Goal: Information Seeking & Learning: Learn about a topic

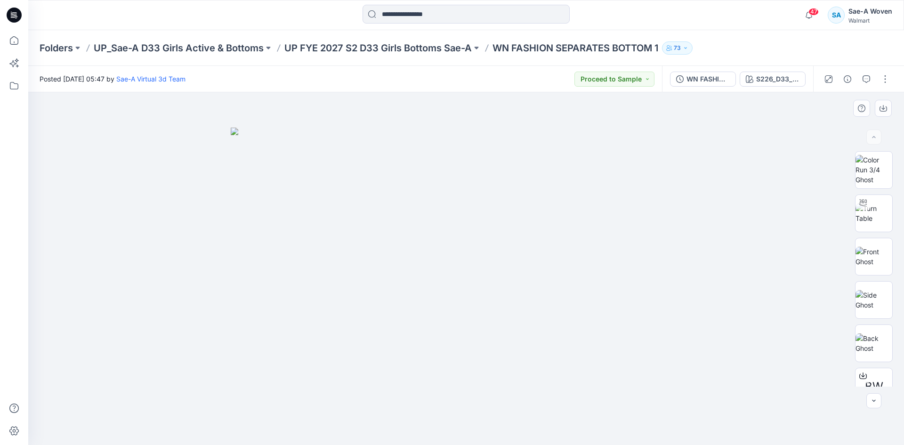
click at [612, 384] on img at bounding box center [466, 287] width 471 height 318
click at [387, 43] on p "UP FYE 2027 S2 D33 Girls Bottoms Sae-A" at bounding box center [377, 47] width 187 height 13
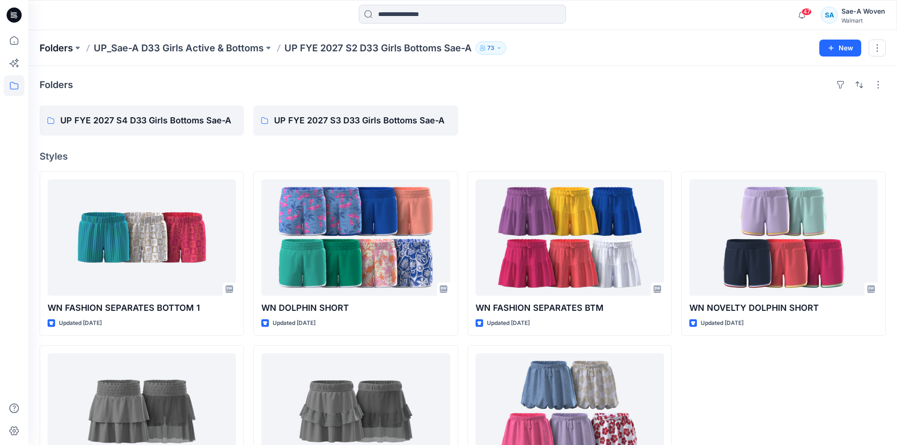
click at [40, 44] on p "Folders" at bounding box center [56, 47] width 33 height 13
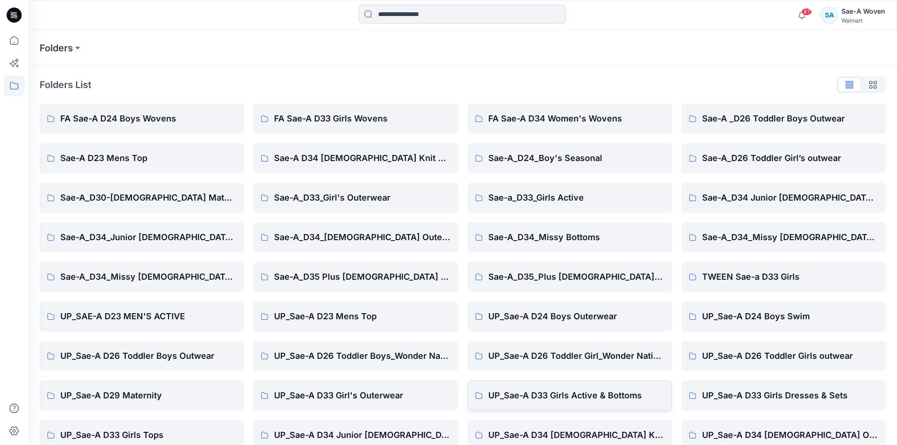
click at [581, 388] on link "UP_Sae-A D33 Girls Active & Bottoms" at bounding box center [569, 395] width 204 height 30
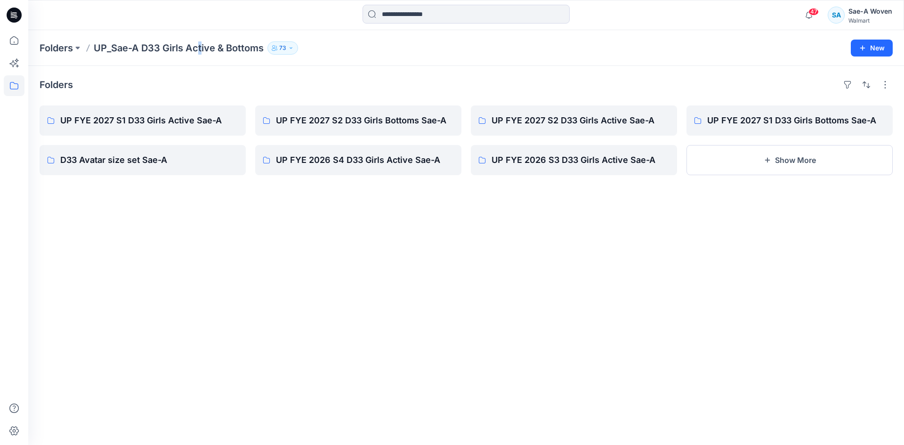
click at [201, 45] on p "UP_Sae-A D33 Girls Active & Bottoms" at bounding box center [179, 47] width 170 height 13
click at [206, 56] on div "Folders UP_Sae-A D33 Girls Active & Bottoms 73 New" at bounding box center [466, 48] width 876 height 36
click at [62, 46] on p "Folders" at bounding box center [56, 47] width 33 height 13
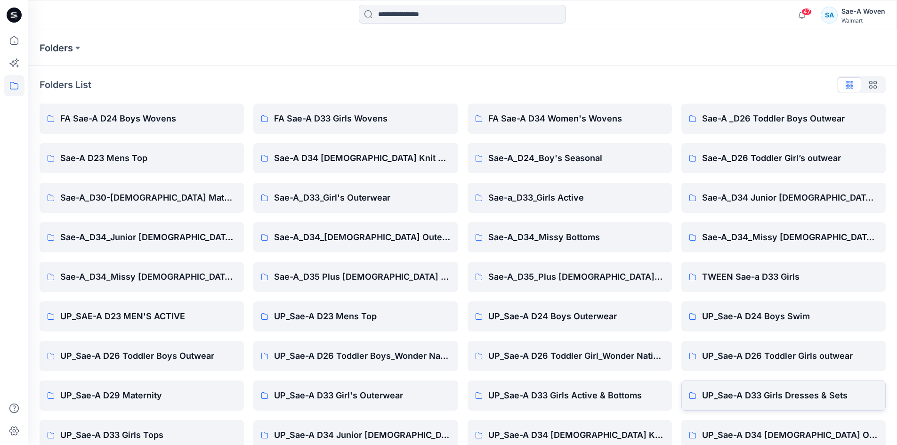
click at [765, 398] on p "UP_Sae-A D33 Girls Dresses & Sets" at bounding box center [790, 395] width 176 height 13
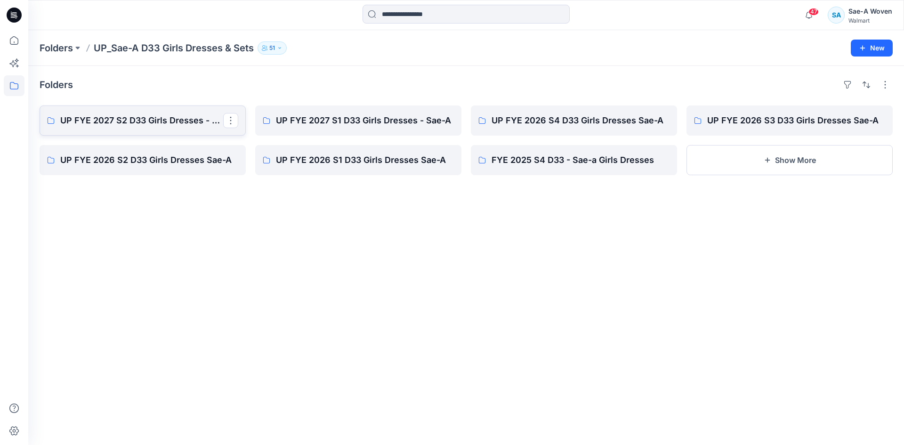
click at [174, 129] on link "UP FYE 2027 S2 D33 Girls Dresses - Sae-A" at bounding box center [143, 120] width 206 height 30
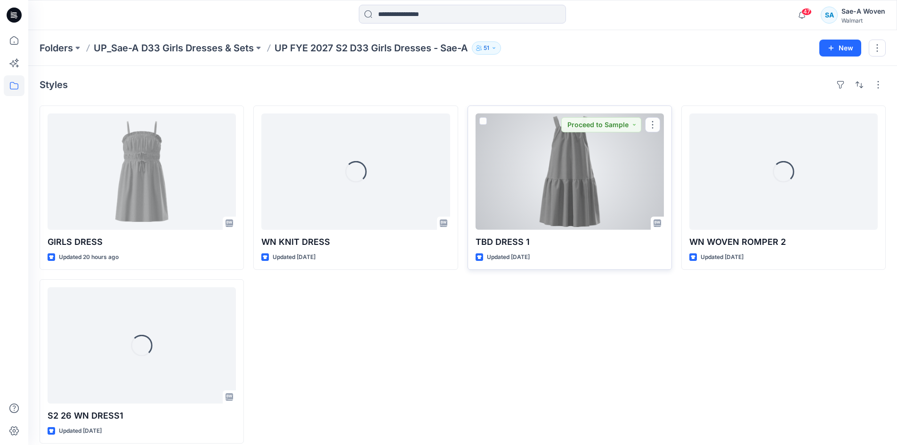
click at [604, 196] on div at bounding box center [569, 171] width 188 height 116
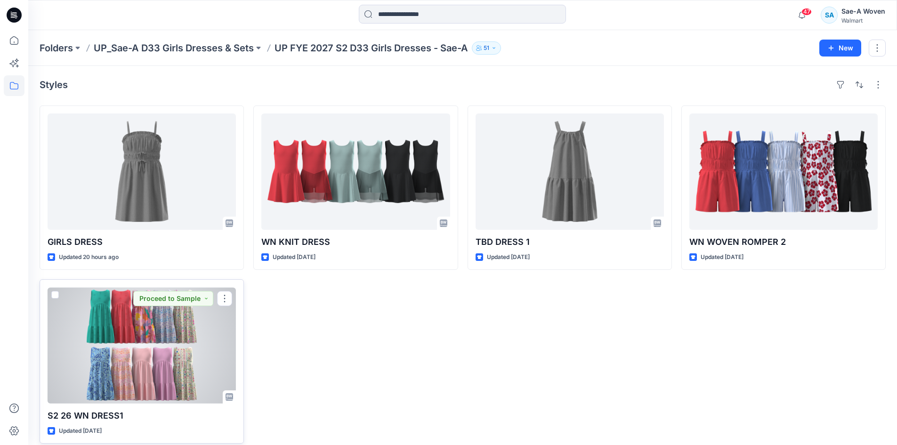
click at [186, 342] on div at bounding box center [142, 345] width 188 height 116
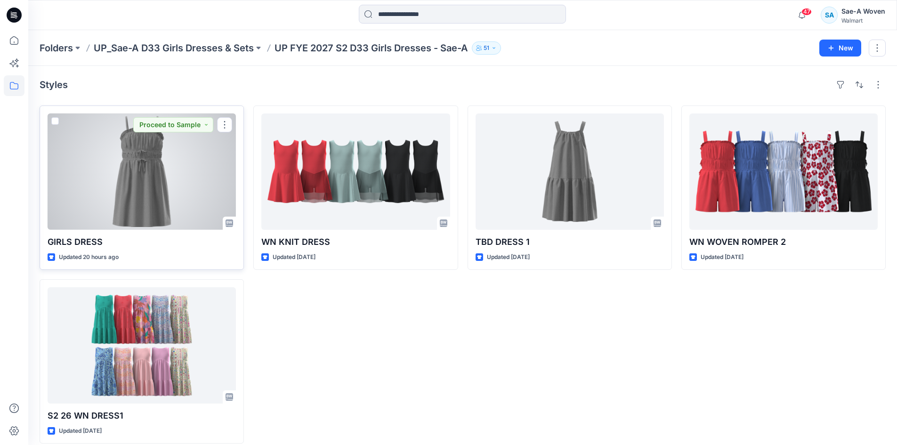
click at [107, 186] on div at bounding box center [142, 171] width 188 height 116
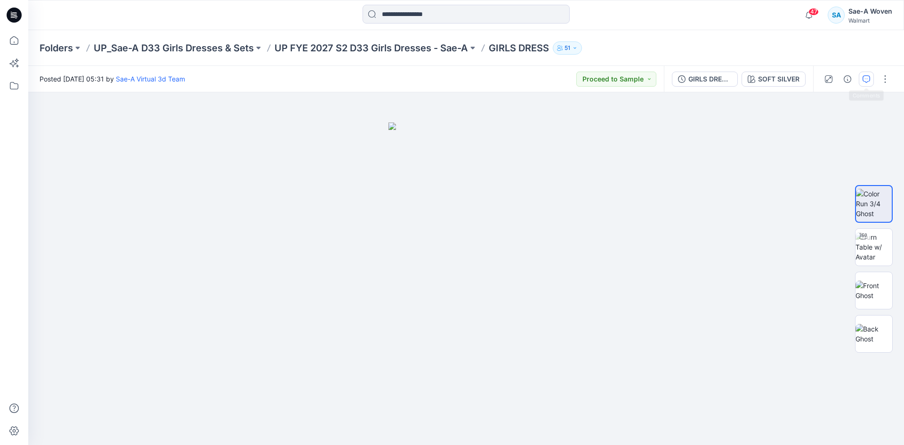
click at [863, 82] on button "button" at bounding box center [866, 79] width 15 height 15
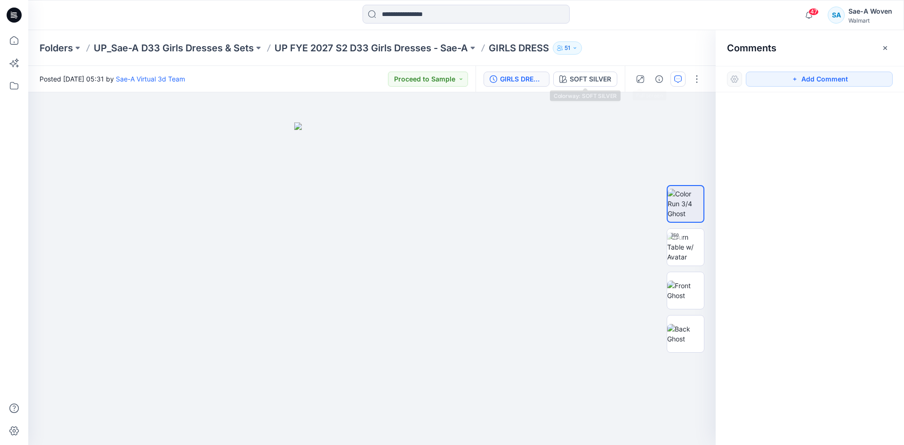
click at [536, 77] on div "GIRLS DRESS_REV_SOFT SILVER" at bounding box center [521, 79] width 43 height 10
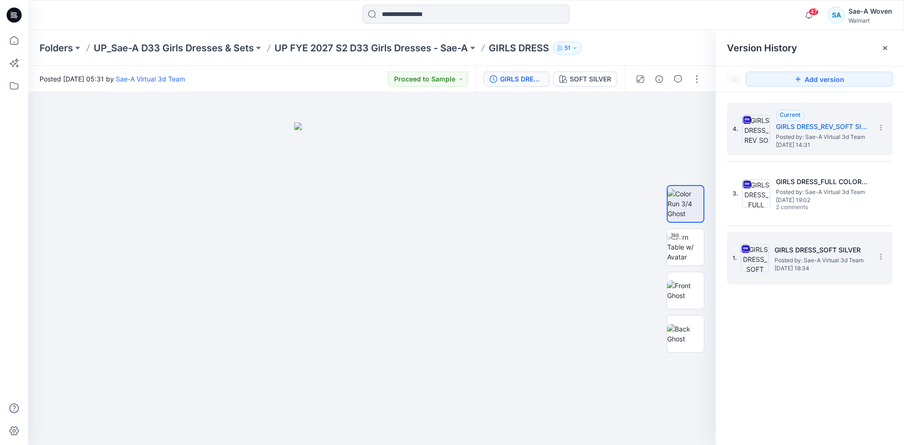
click at [781, 249] on h5 "GIRLS DRESS_SOFT SILVER" at bounding box center [821, 249] width 94 height 11
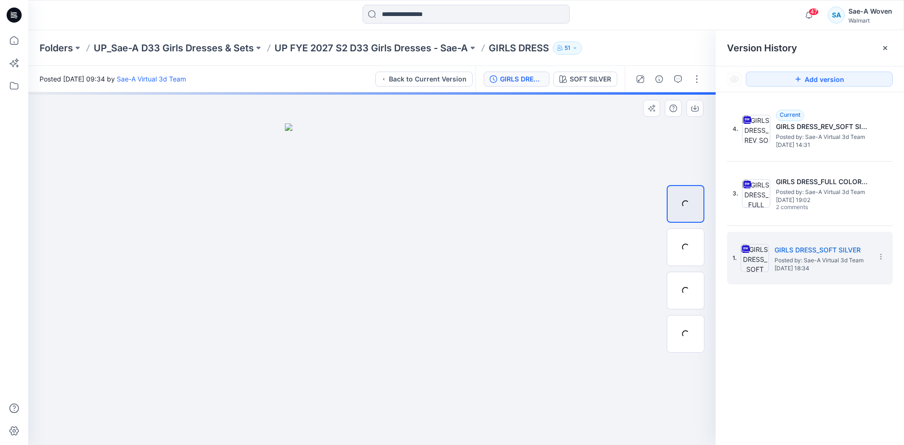
click at [532, 230] on div at bounding box center [371, 268] width 687 height 353
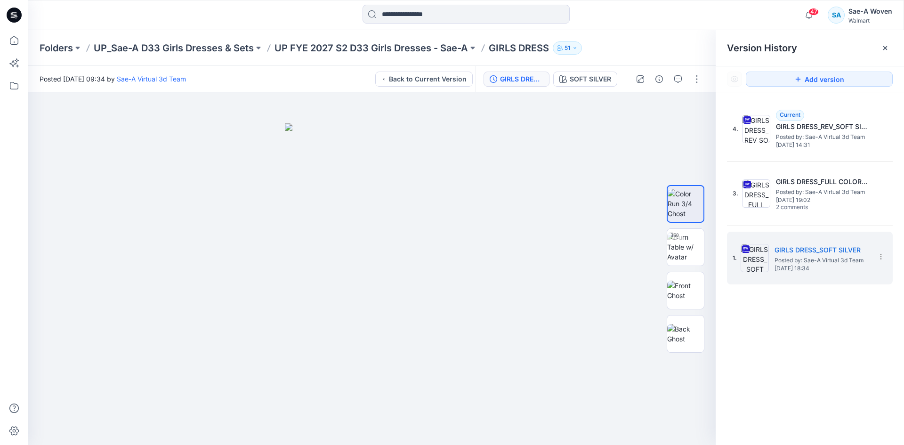
click at [876, 48] on div "Version History" at bounding box center [810, 47] width 166 height 13
click at [884, 46] on icon at bounding box center [885, 48] width 4 height 4
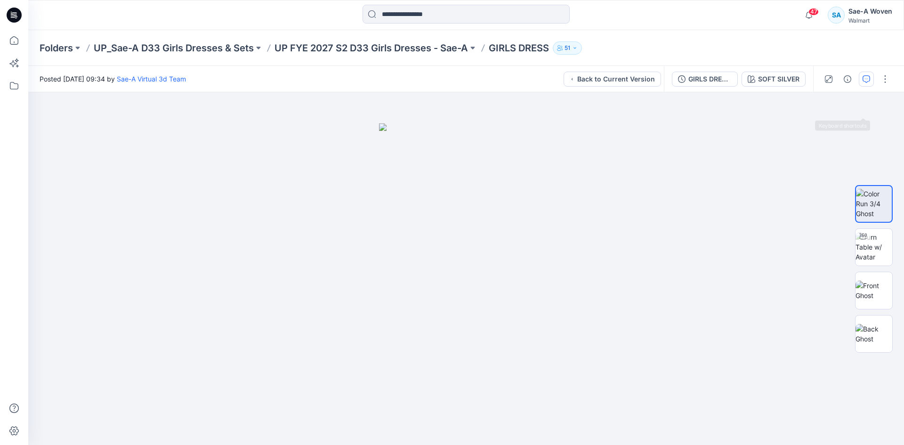
click at [861, 86] on button "button" at bounding box center [866, 79] width 15 height 15
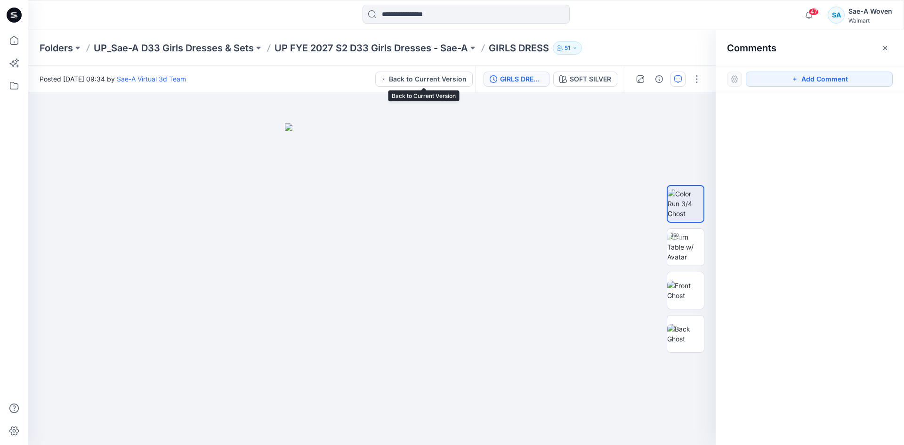
click at [483, 75] on div "GIRLS DRESS_SOFT SILVER SOFT SILVER" at bounding box center [549, 79] width 149 height 26
click at [504, 81] on div "GIRLS DRESS_SOFT SILVER" at bounding box center [521, 79] width 43 height 10
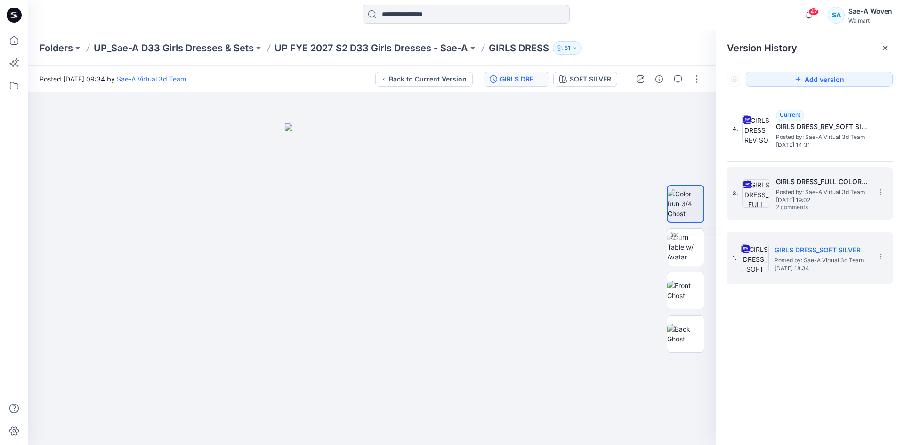
click at [810, 169] on div "3. GIRLS DRESS_FULL COLORWAYS Posted by: Sae-A Virtual 3d Team [DATE] 19:02 2 c…" at bounding box center [810, 193] width 166 height 53
click at [806, 197] on span "[DATE] 19:02" at bounding box center [823, 200] width 94 height 7
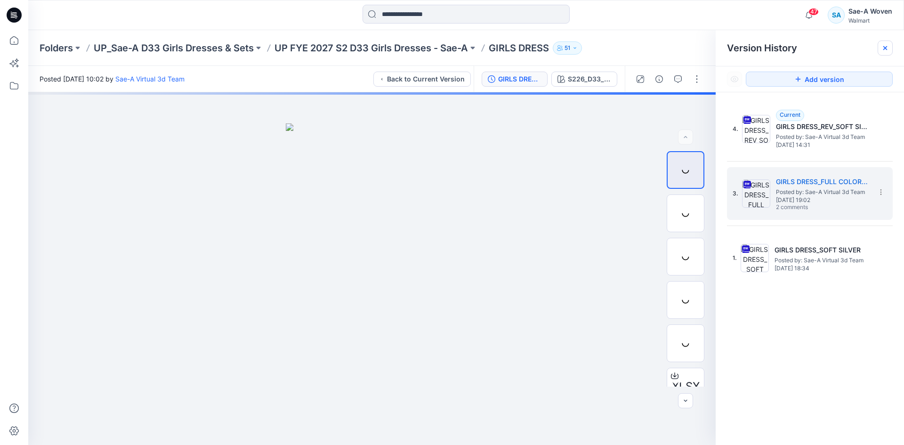
click at [891, 49] on div at bounding box center [884, 47] width 15 height 15
click at [887, 53] on div at bounding box center [884, 47] width 15 height 15
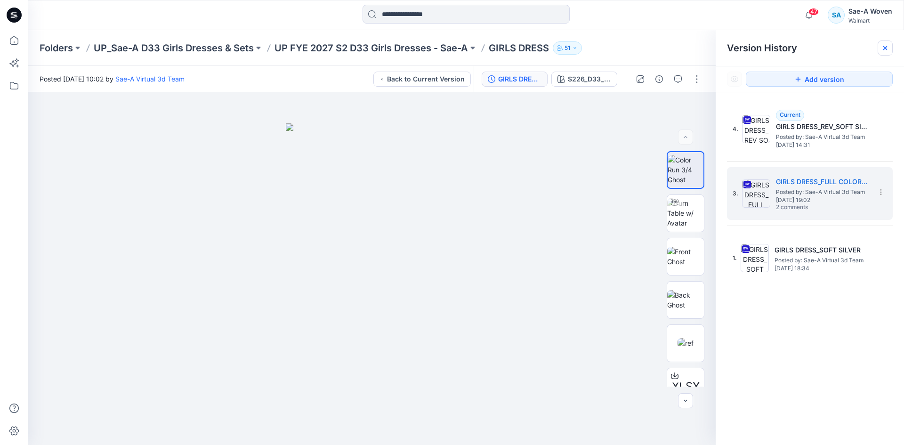
click at [881, 52] on div at bounding box center [884, 47] width 15 height 15
click at [885, 49] on icon at bounding box center [885, 48] width 8 height 8
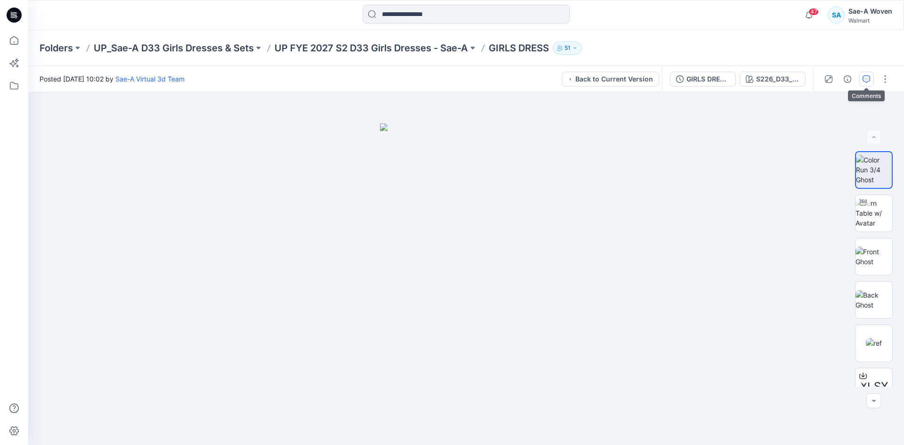
click at [866, 79] on icon "button" at bounding box center [866, 79] width 8 height 8
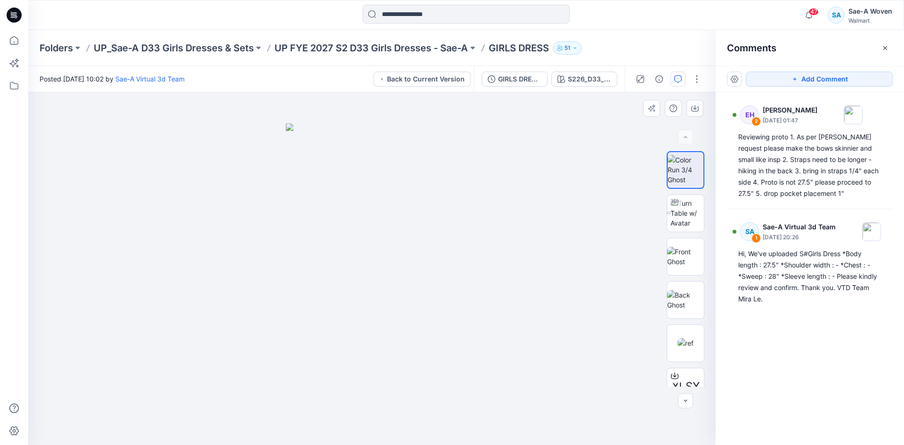
click at [568, 423] on div at bounding box center [371, 268] width 687 height 353
